Goal: Navigation & Orientation: Find specific page/section

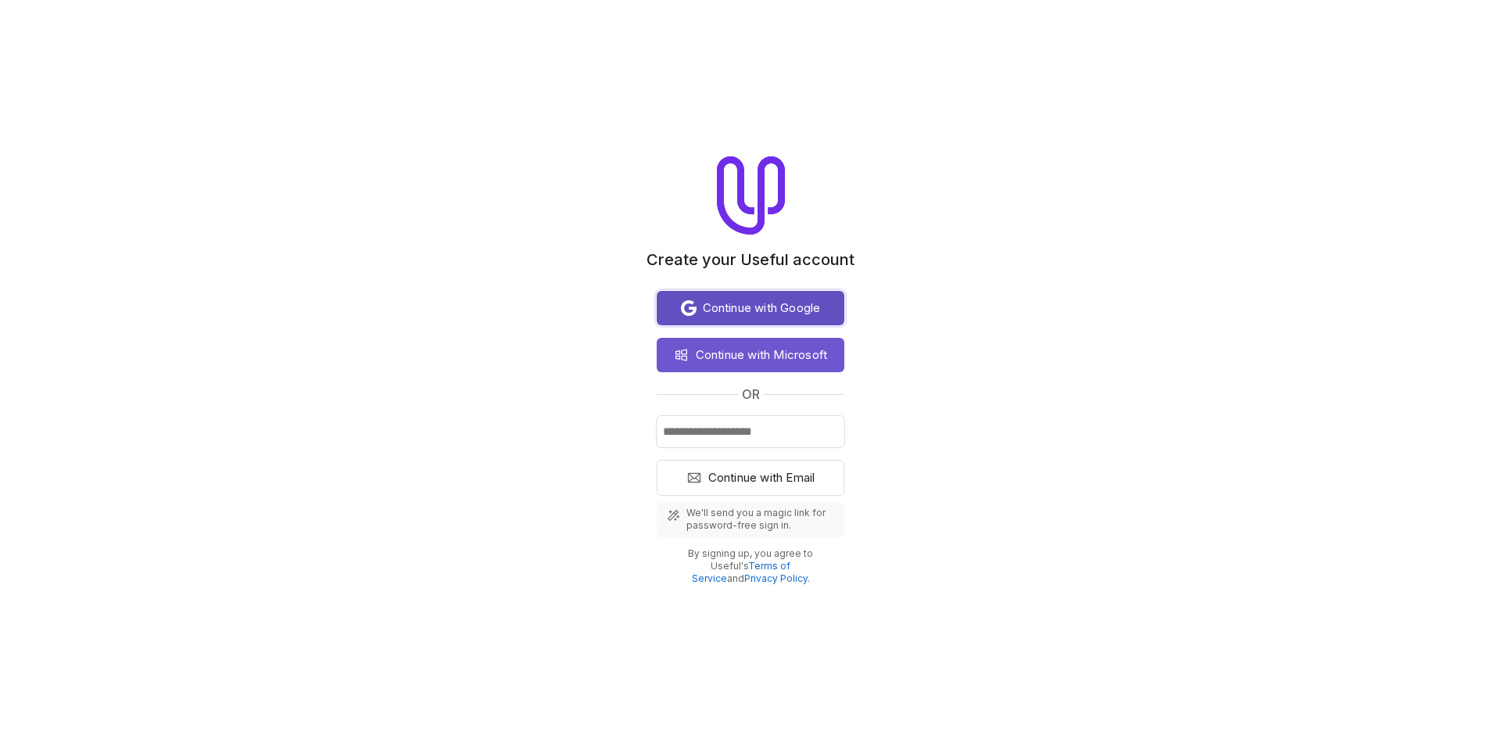
click at [787, 309] on span "Continue with Google" at bounding box center [762, 308] width 118 height 19
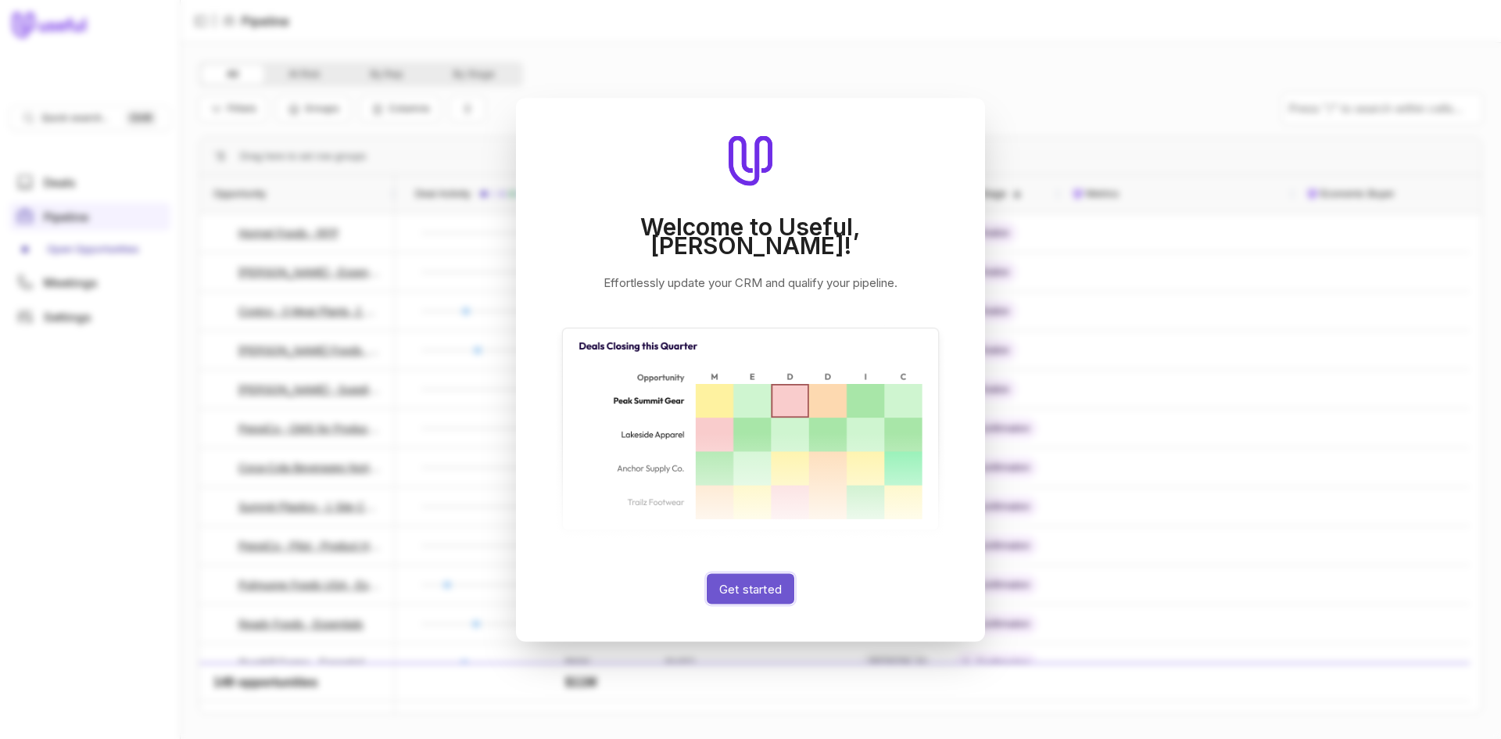
drag, startPoint x: 779, startPoint y: 576, endPoint x: 931, endPoint y: 572, distance: 151.8
click at [931, 572] on div "Welcome to Useful, Lauren! Effortlessly update your CRM and qualify your pipeli…" at bounding box center [751, 369] width 394 height 468
